Goal: Transaction & Acquisition: Download file/media

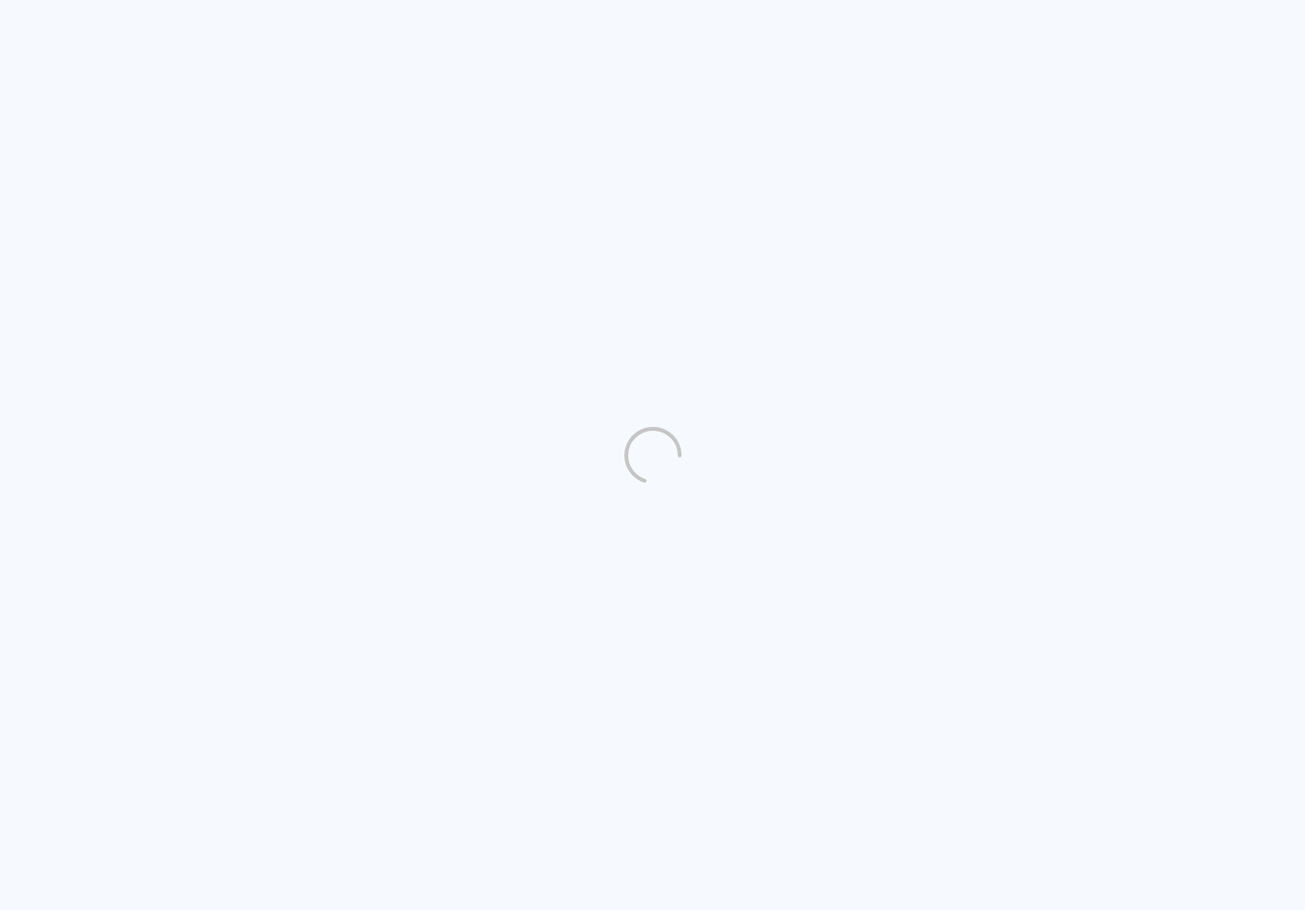
scroll to position [1, 0]
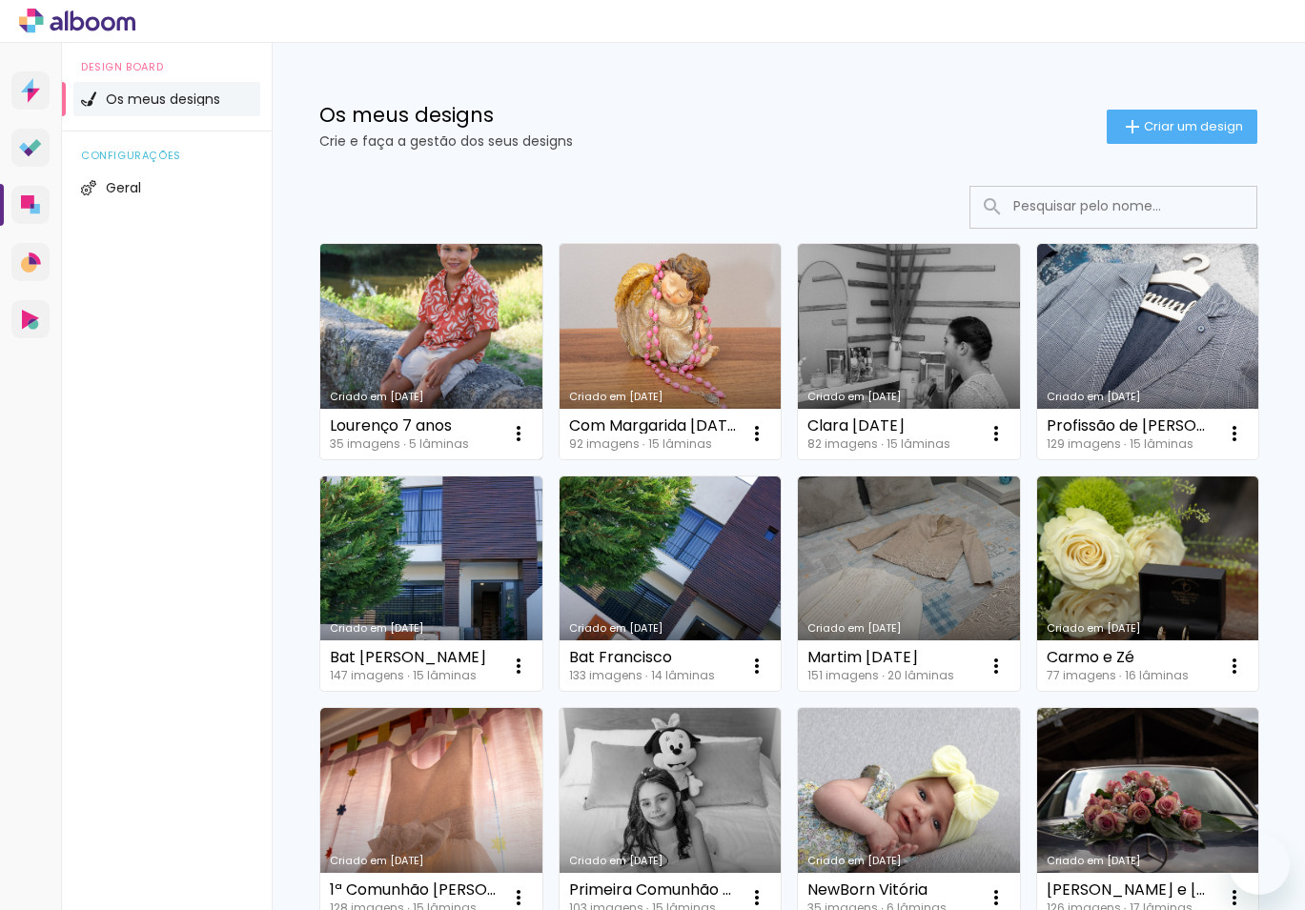
click at [441, 330] on link "Criado em [DATE]" at bounding box center [431, 351] width 222 height 215
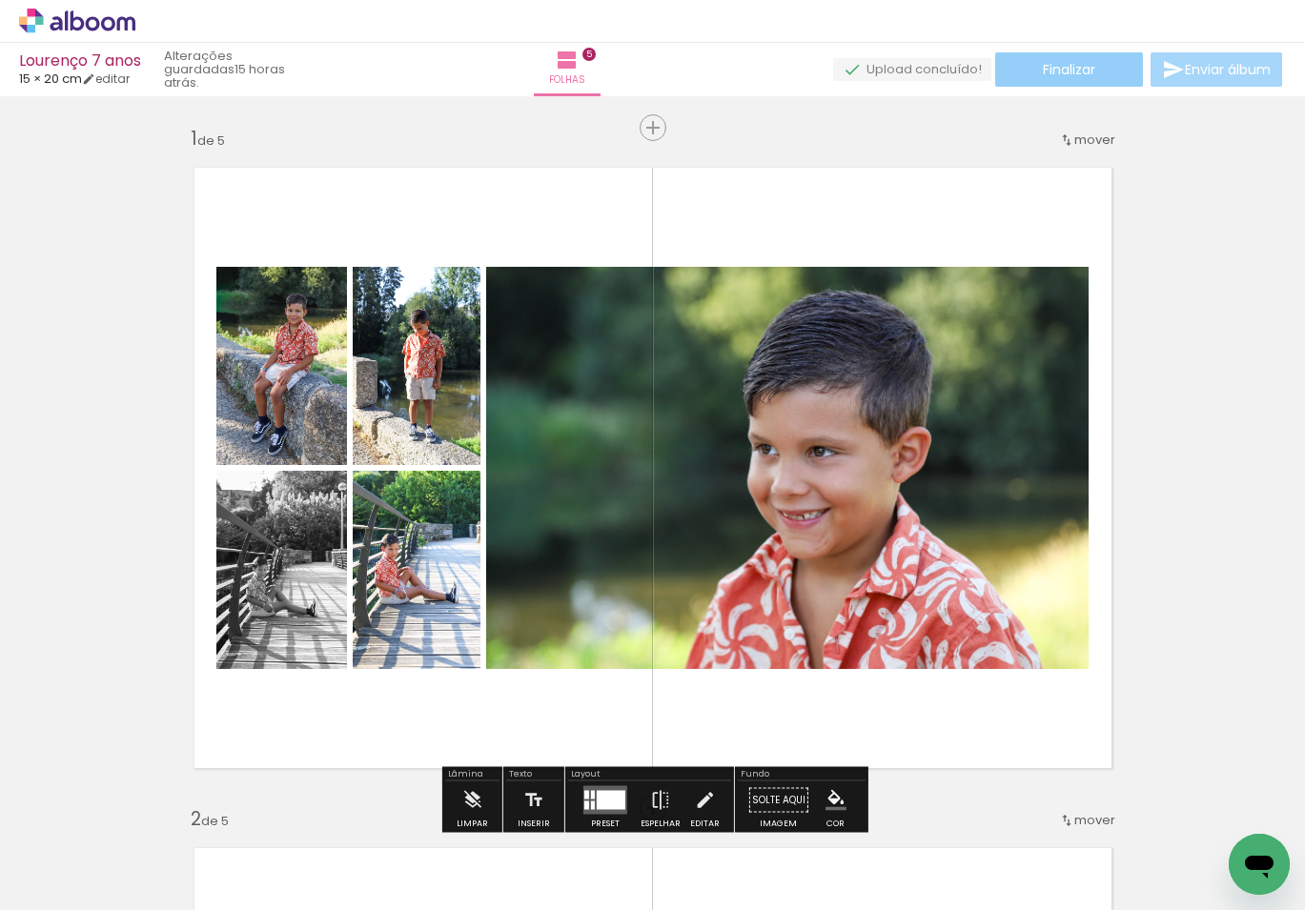
click at [1069, 71] on span "Finalizar" at bounding box center [1069, 69] width 52 height 13
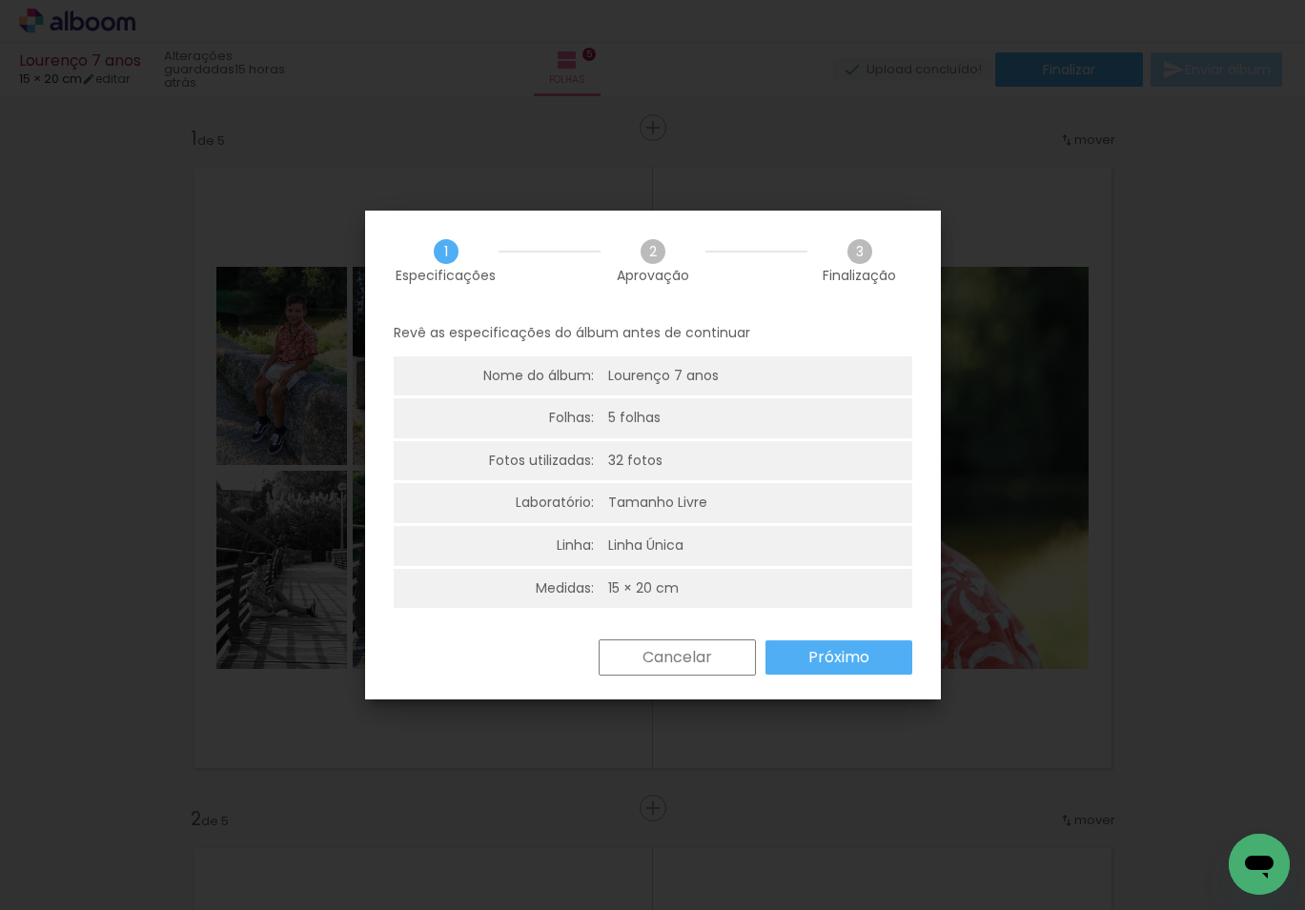
click at [0, 0] on slot "Próximo" at bounding box center [0, 0] width 0 height 0
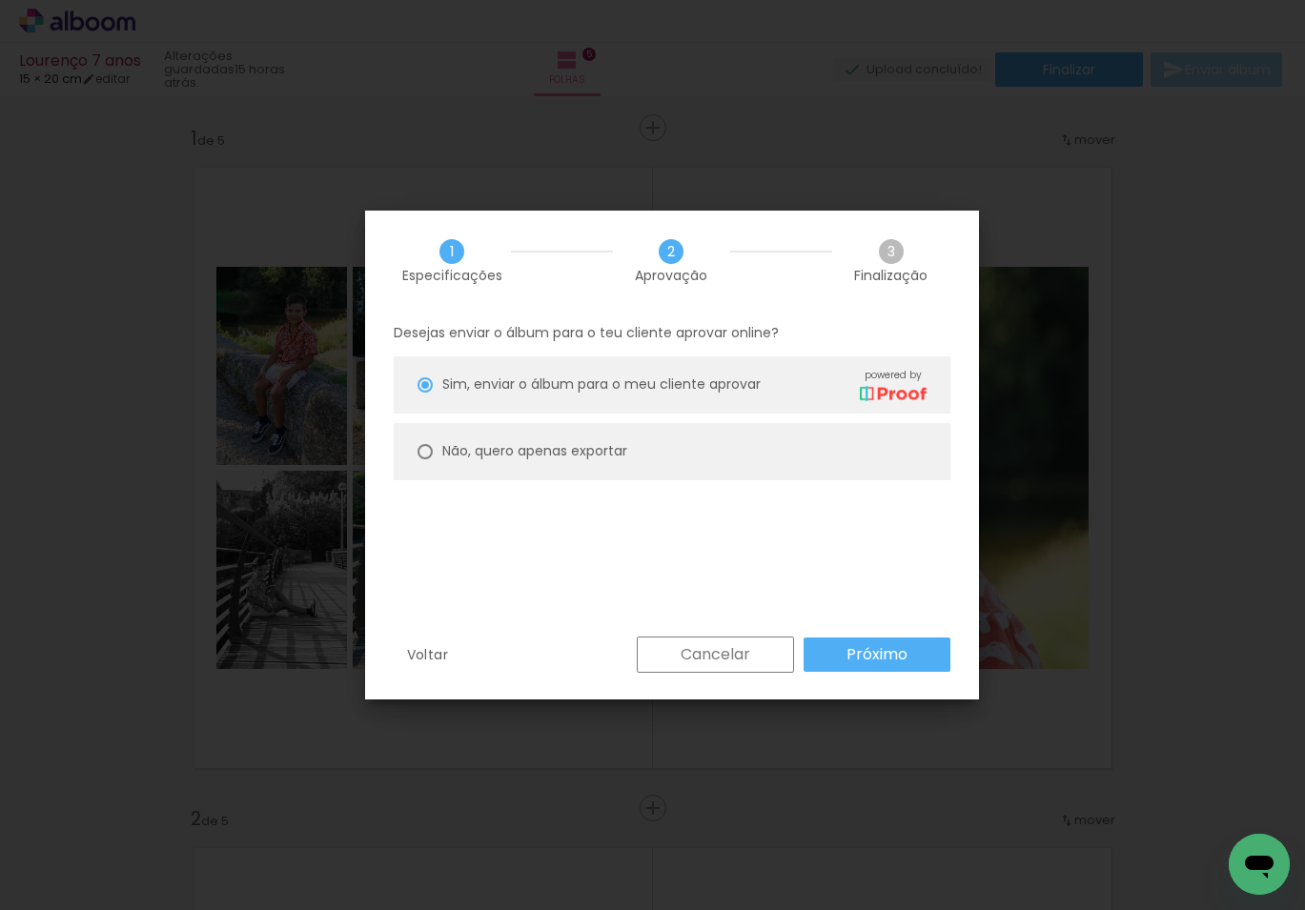
drag, startPoint x: 580, startPoint y: 454, endPoint x: 606, endPoint y: 468, distance: 29.4
click at [0, 0] on slot "Não, quero apenas exportar" at bounding box center [0, 0] width 0 height 0
type paper-radio-button "on"
click at [0, 0] on slot "Próximo" at bounding box center [0, 0] width 0 height 0
type input "Alta, 300 DPI"
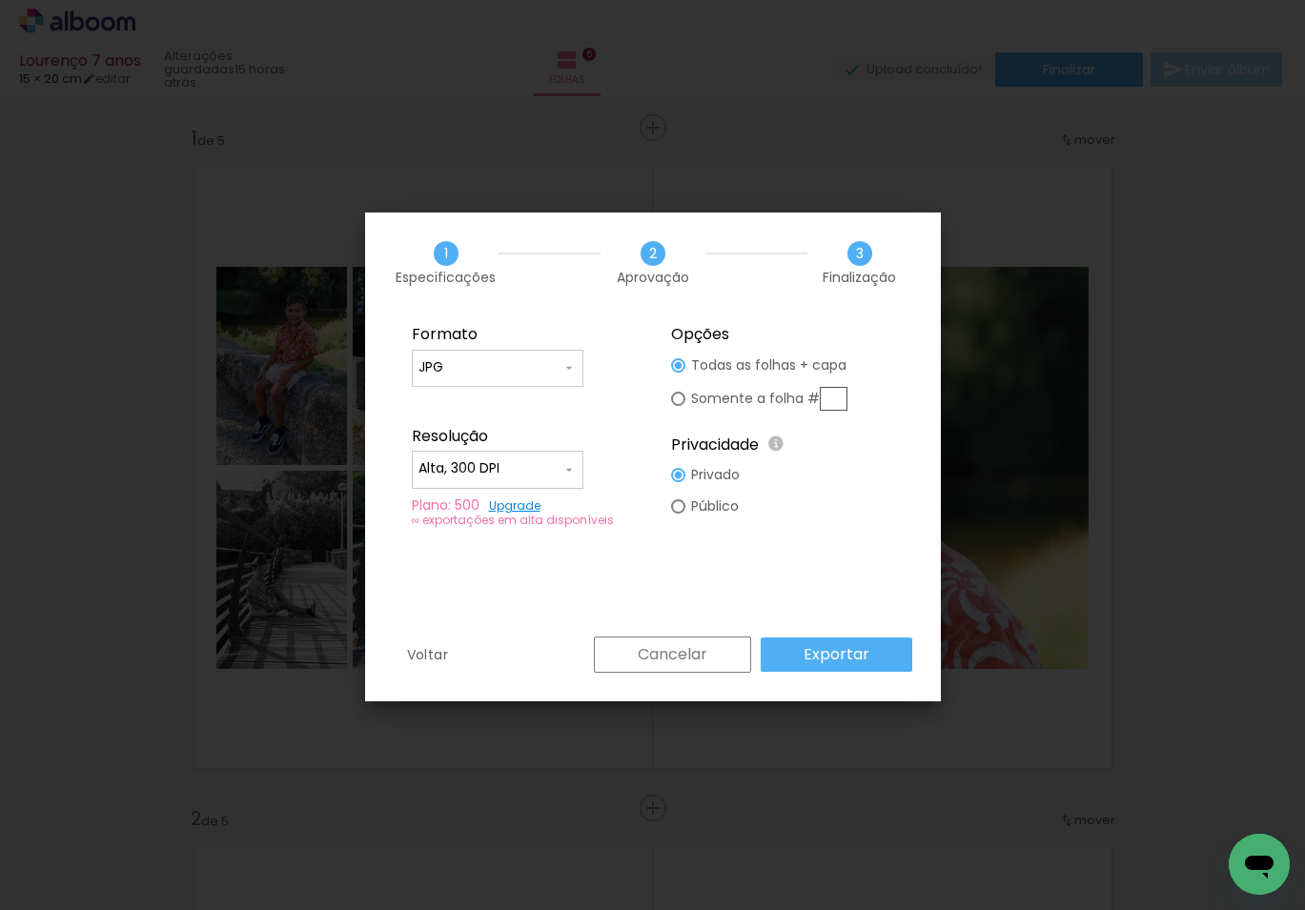
click at [0, 0] on slot "Exportar" at bounding box center [0, 0] width 0 height 0
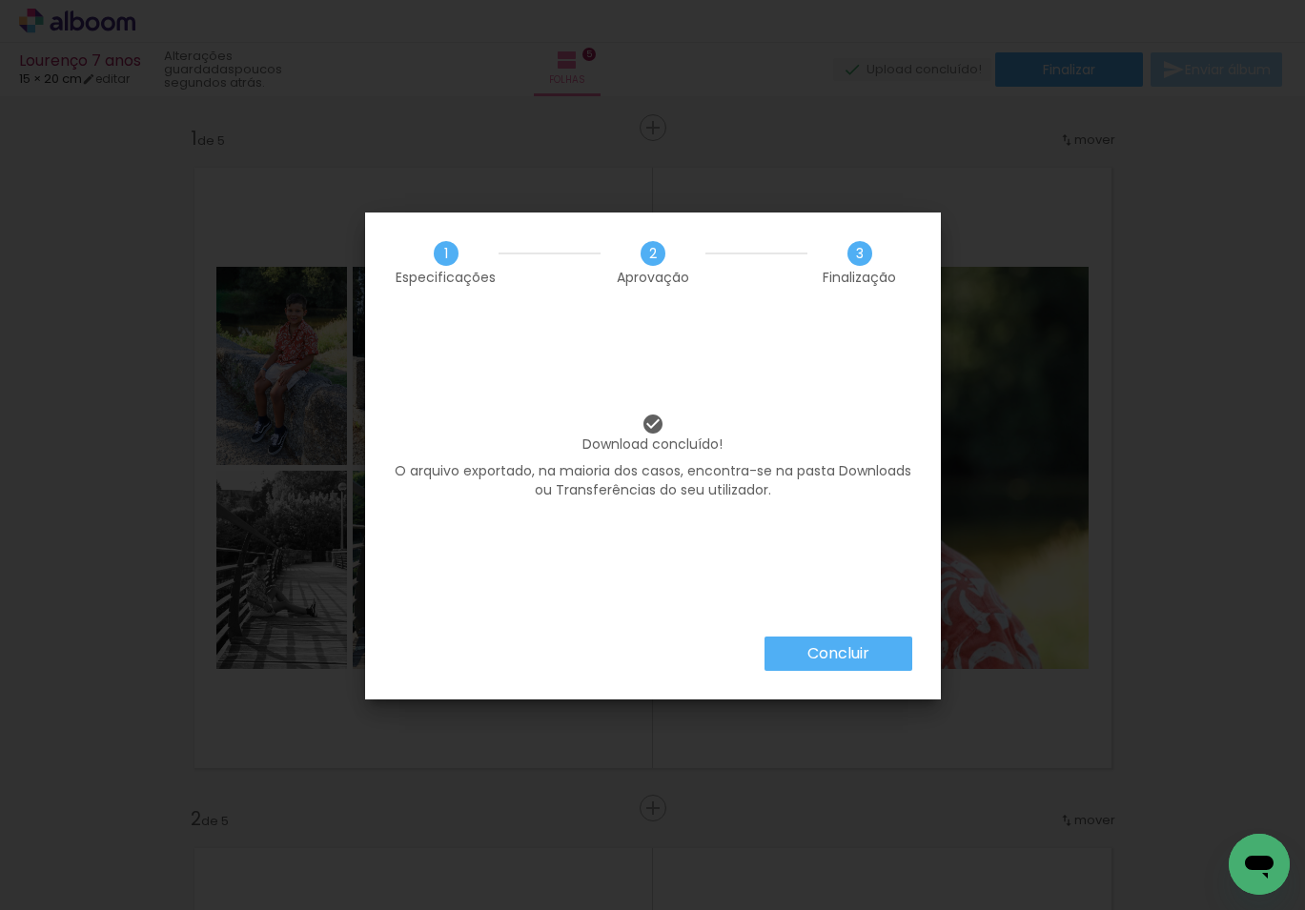
click at [828, 666] on paper-button "Concluir" at bounding box center [838, 654] width 148 height 34
